Goal: Task Accomplishment & Management: Complete application form

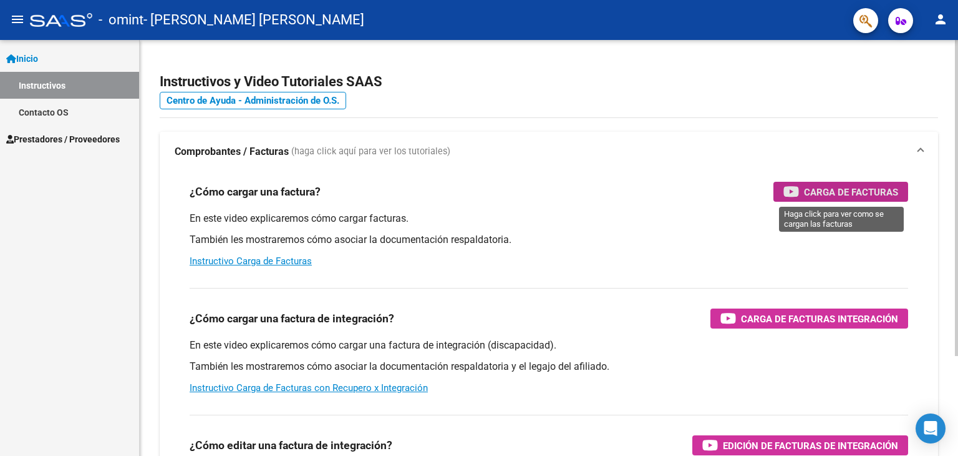
click at [829, 192] on span "Carga de Facturas" at bounding box center [851, 192] width 94 height 16
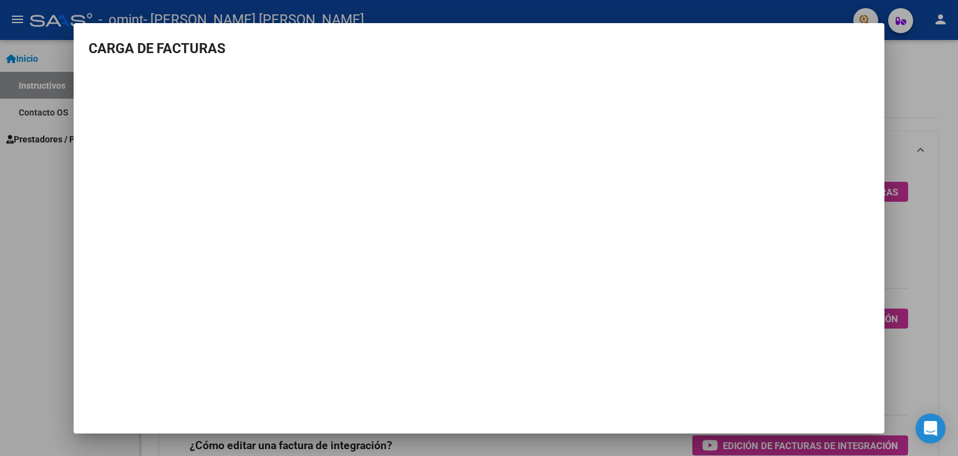
click at [23, 180] on div at bounding box center [479, 228] width 958 height 456
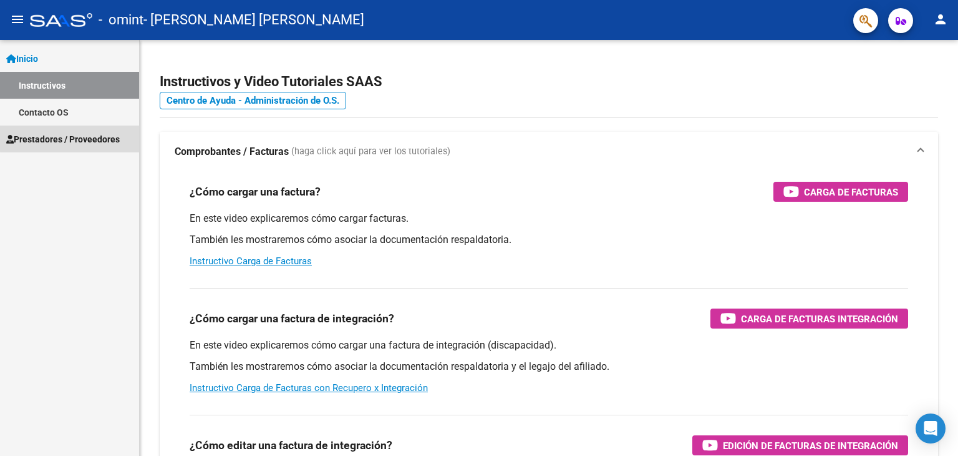
click at [71, 135] on span "Prestadores / Proveedores" at bounding box center [63, 139] width 114 height 14
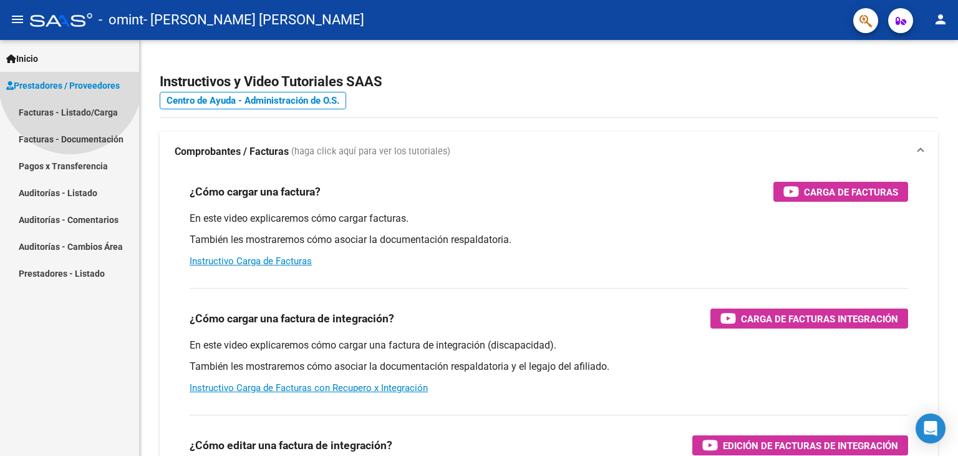
click at [71, 92] on span "Prestadores / Proveedores" at bounding box center [63, 86] width 114 height 14
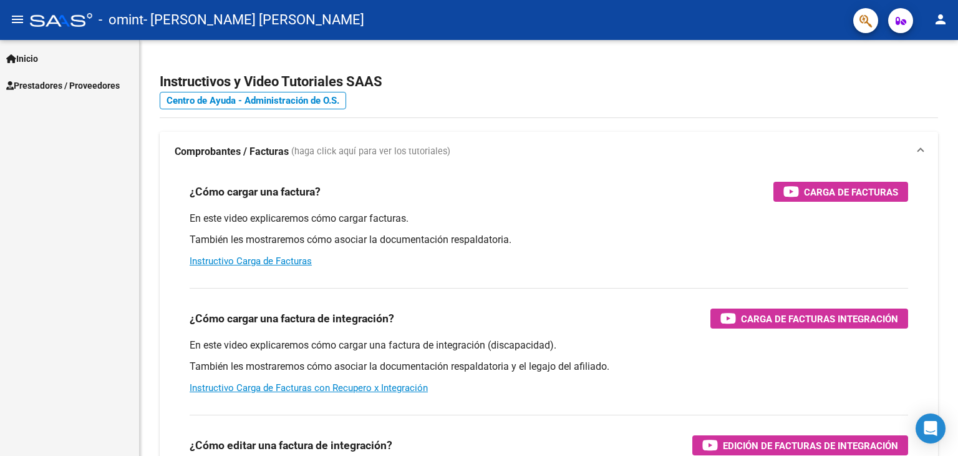
click at [100, 82] on span "Prestadores / Proveedores" at bounding box center [63, 86] width 114 height 14
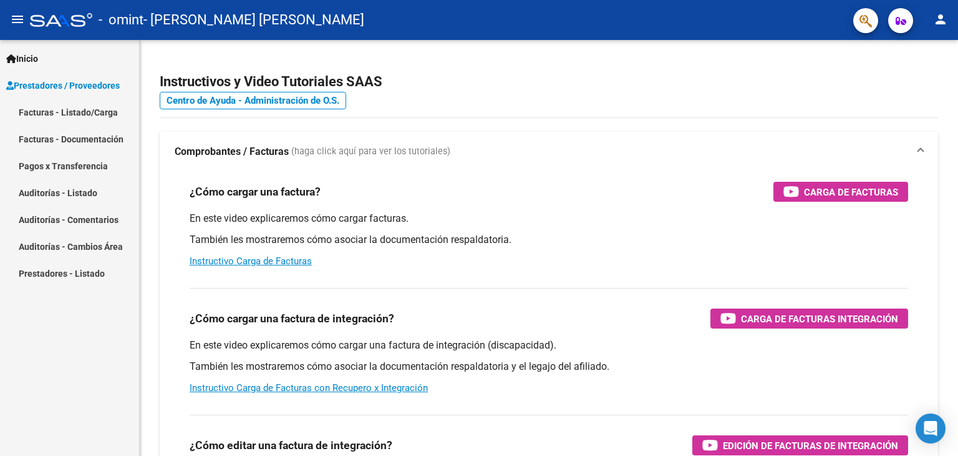
click at [109, 109] on link "Facturas - Listado/Carga" at bounding box center [69, 112] width 139 height 27
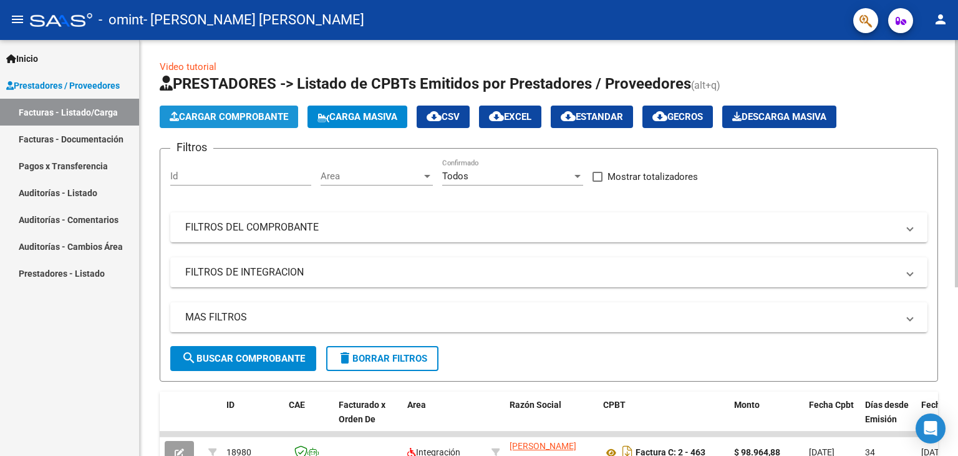
click at [224, 115] on span "Cargar Comprobante" at bounding box center [229, 116] width 119 height 11
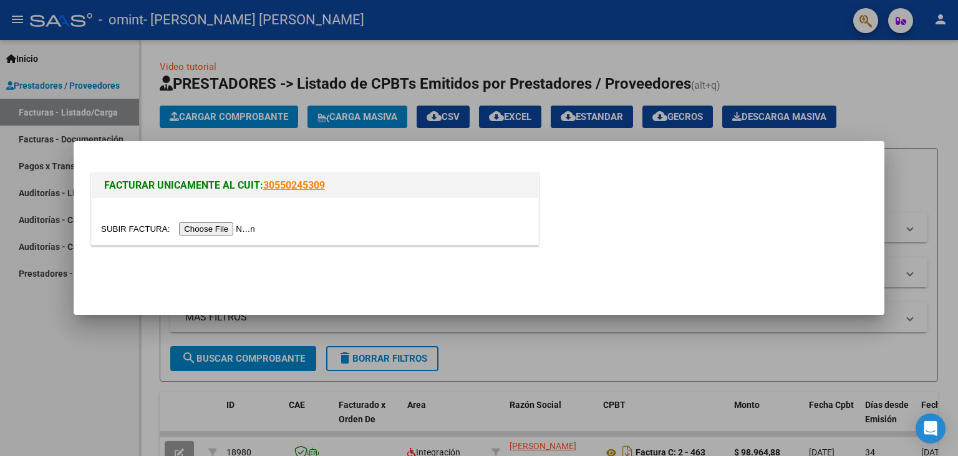
click at [245, 226] on input "file" at bounding box center [180, 228] width 158 height 13
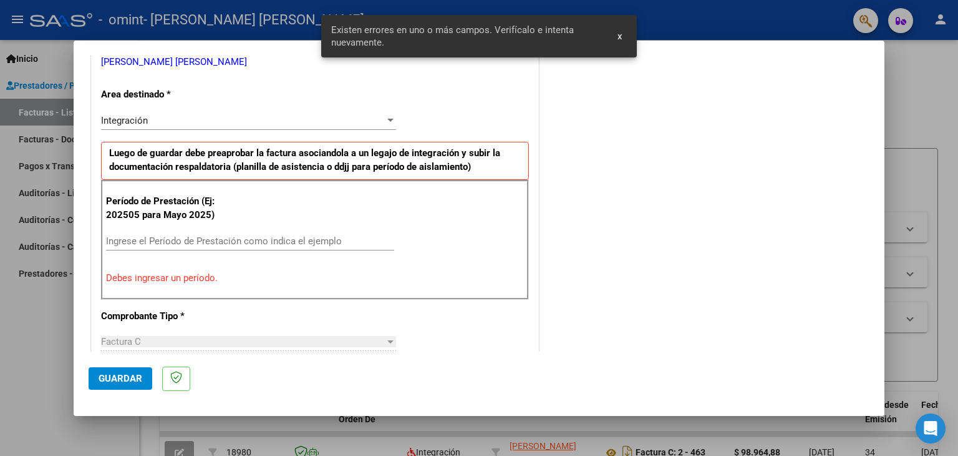
scroll to position [285, 0]
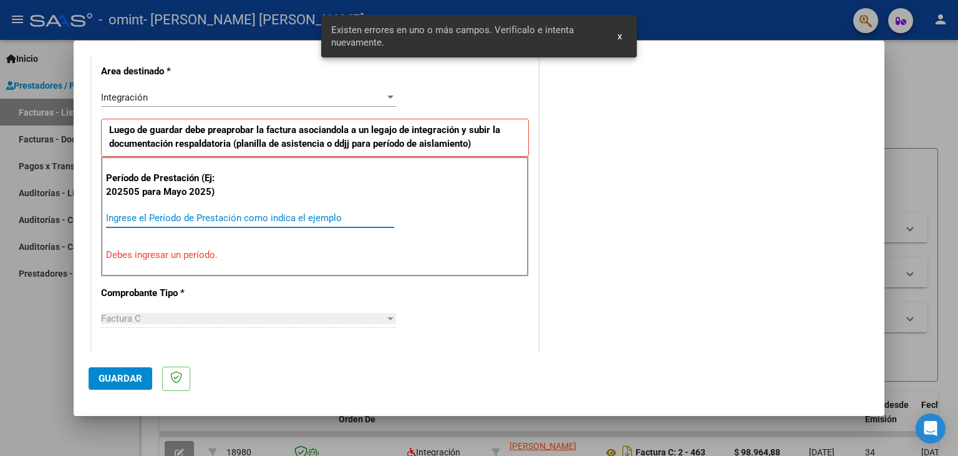
click at [313, 218] on input "Ingrese el Período de Prestación como indica el ejemplo" at bounding box center [250, 217] width 288 height 11
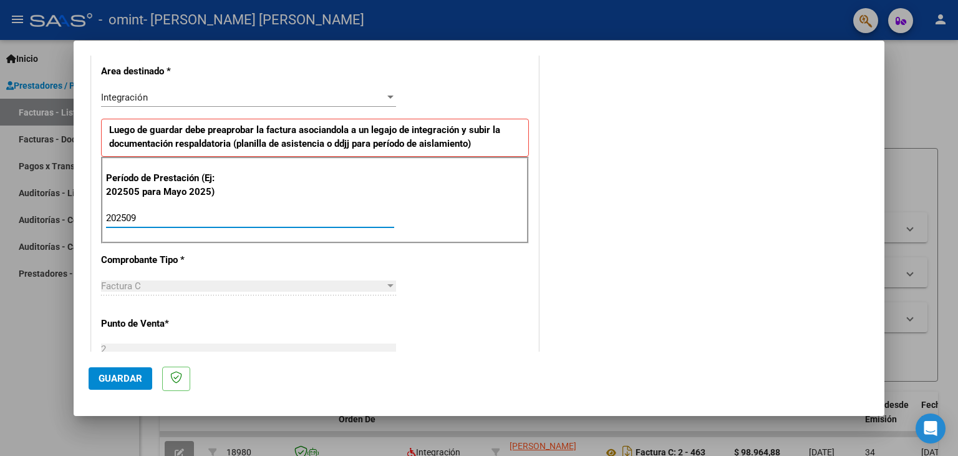
type input "202509"
click at [387, 284] on div at bounding box center [390, 285] width 6 height 3
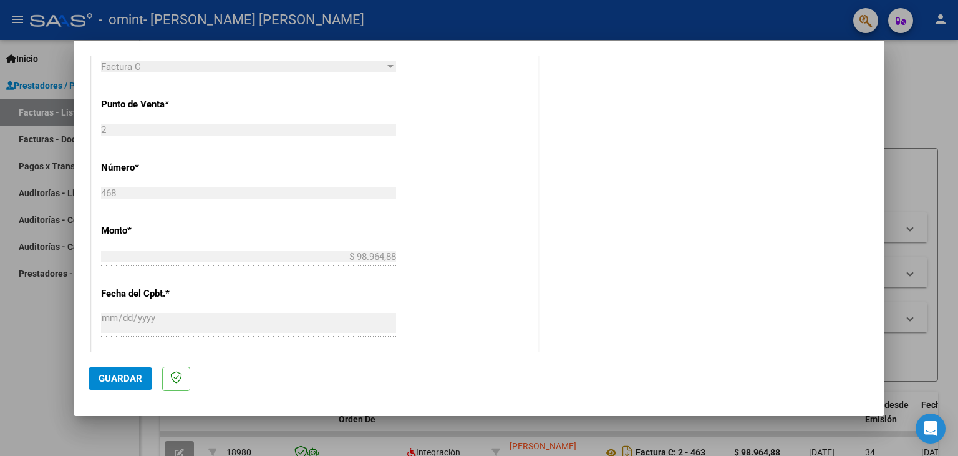
scroll to position [535, 0]
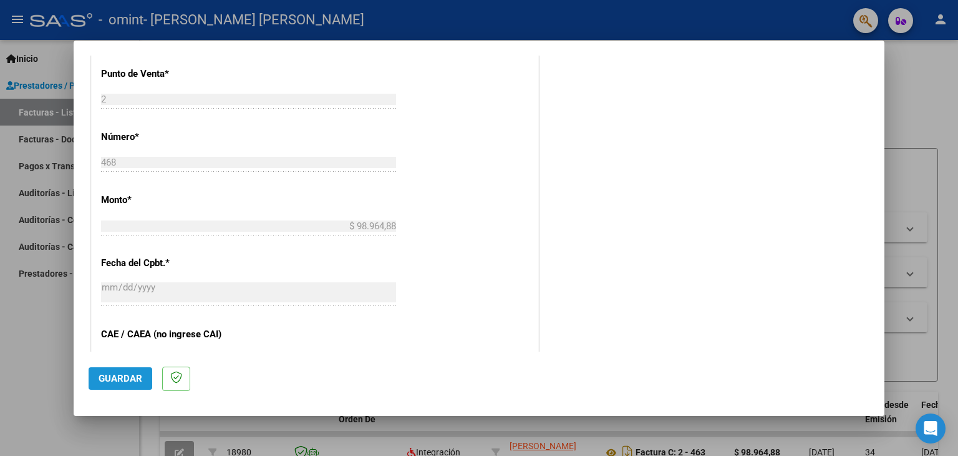
click at [120, 373] on span "Guardar" at bounding box center [121, 378] width 44 height 11
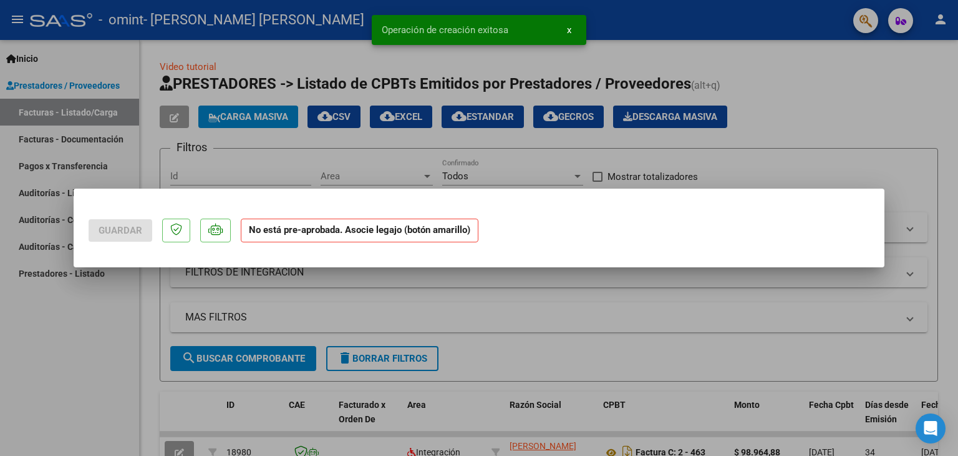
scroll to position [0, 0]
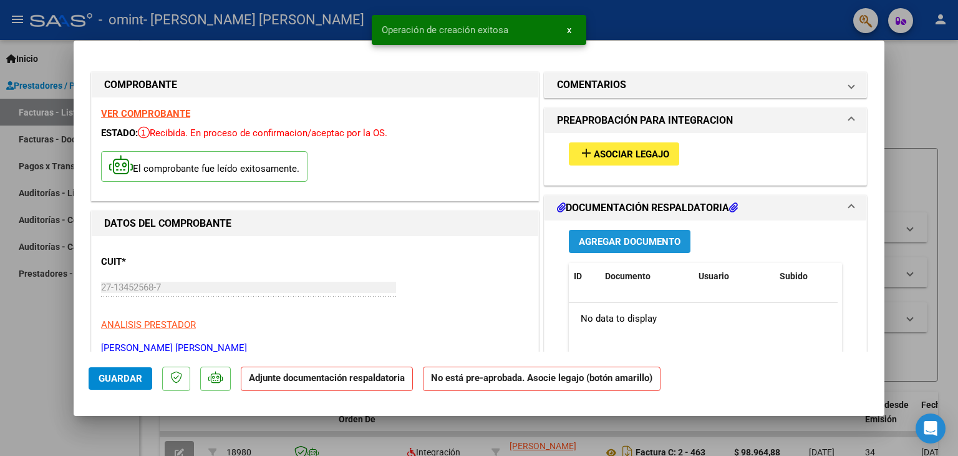
click at [644, 236] on span "Agregar Documento" at bounding box center [630, 241] width 102 height 11
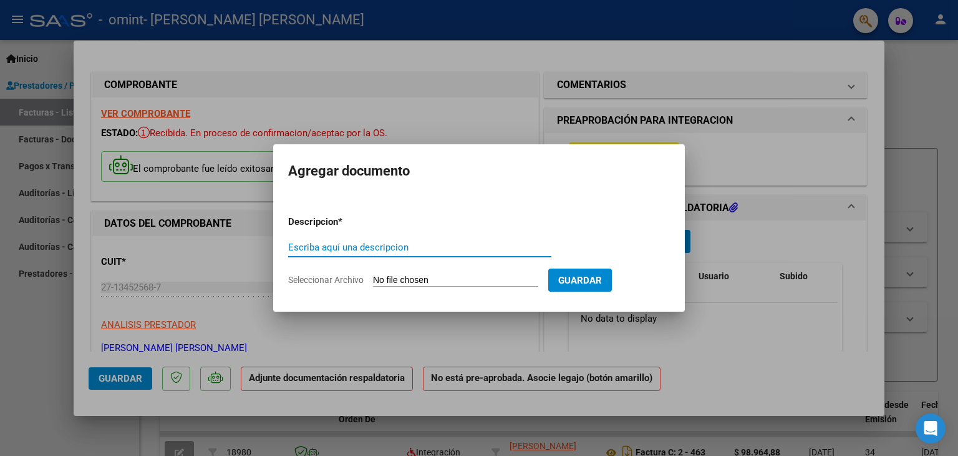
click at [440, 251] on input "Escriba aquí una descripcion" at bounding box center [419, 246] width 263 height 11
click at [339, 276] on span "Seleccionar Archivo" at bounding box center [326, 280] width 76 height 10
click at [373, 276] on input "Seleccionar Archivo" at bounding box center [455, 281] width 165 height 12
type input "C:\fakepath\[PERSON_NAME] firmas septi.pdf"
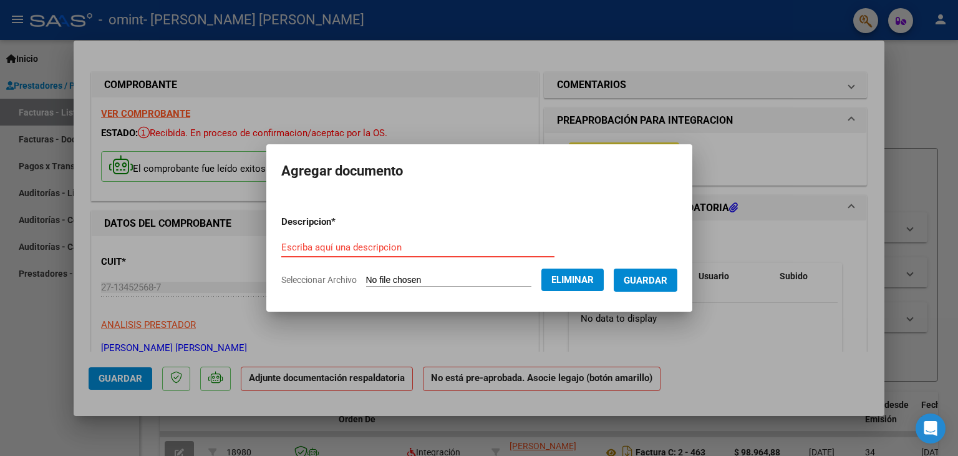
click at [394, 243] on input "Escriba aquí una descripcion" at bounding box center [417, 246] width 273 height 11
type input "firmas"
click at [663, 276] on span "Guardar" at bounding box center [646, 280] width 44 height 11
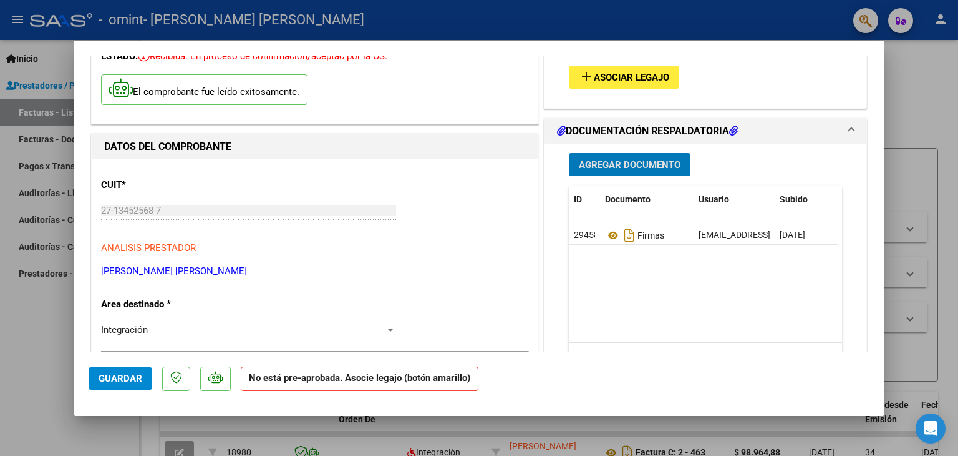
scroll to position [62, 0]
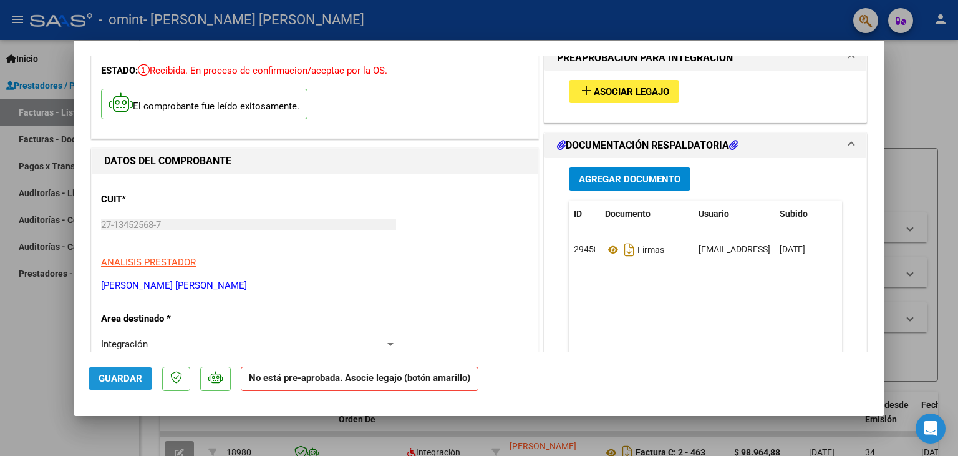
click at [127, 374] on span "Guardar" at bounding box center [121, 378] width 44 height 11
